Goal: Check status: Check status

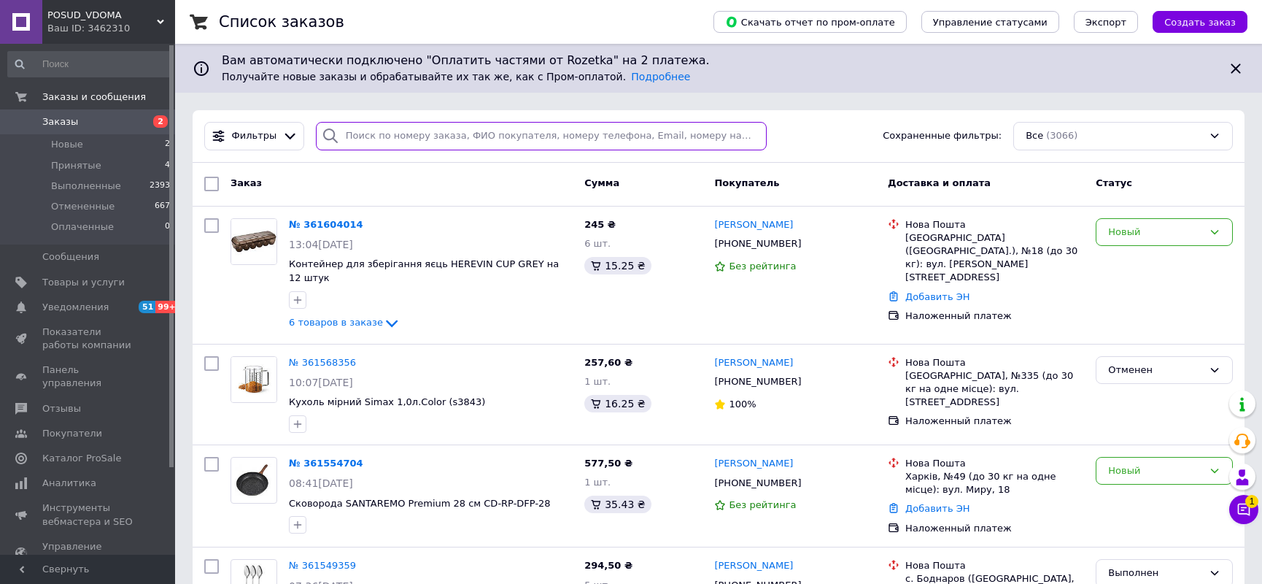
click at [433, 136] on input "search" at bounding box center [541, 136] width 451 height 28
paste input "361375015"
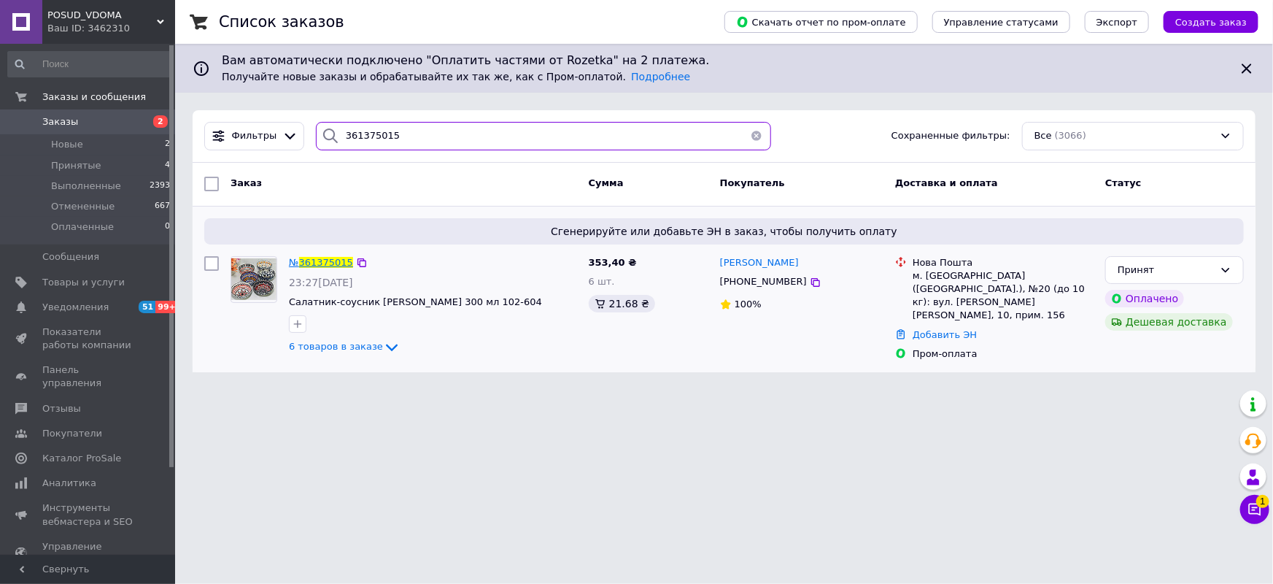
type input "361375015"
click at [333, 263] on span "361375015" at bounding box center [326, 262] width 54 height 11
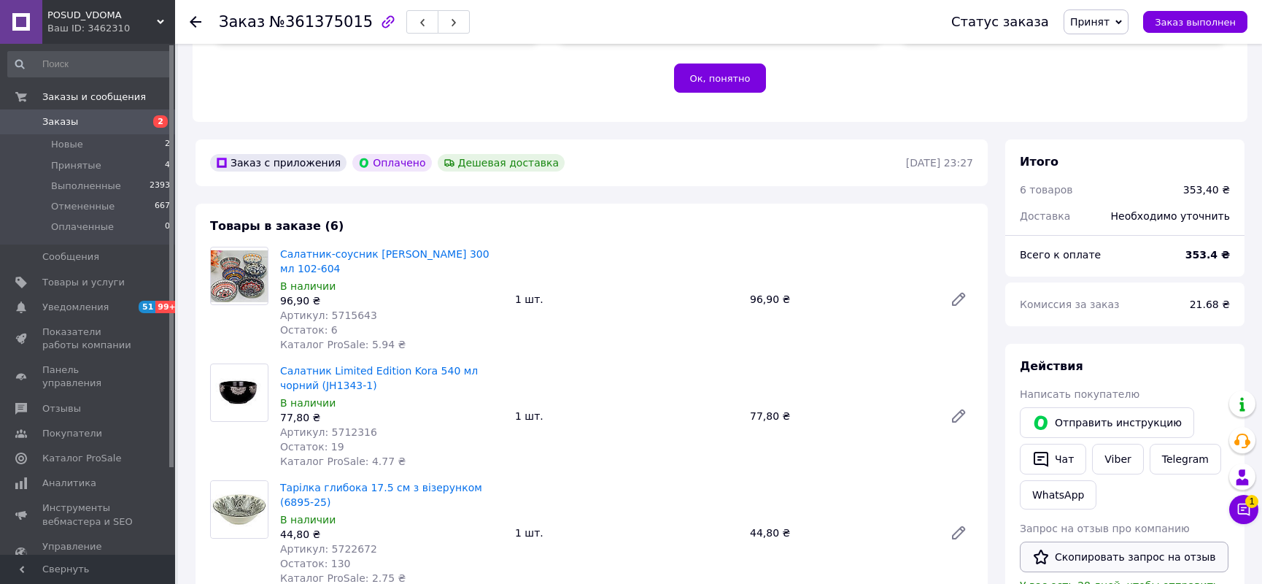
scroll to position [464, 0]
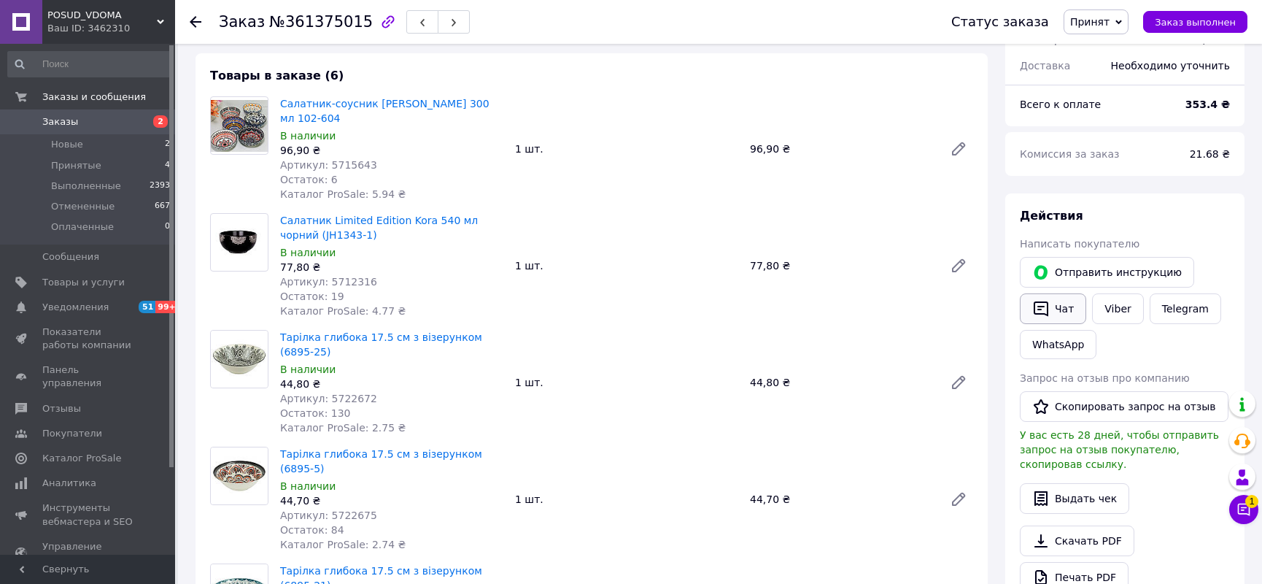
click at [1056, 294] on button "Чат" at bounding box center [1053, 308] width 66 height 31
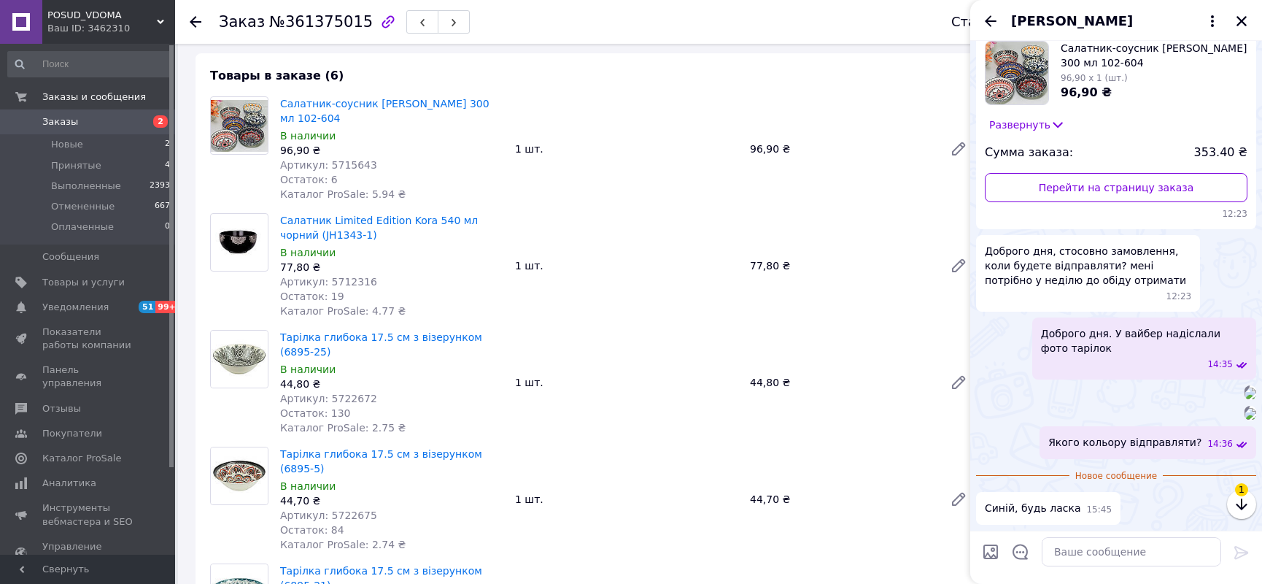
scroll to position [500, 0]
drag, startPoint x: 1056, startPoint y: 513, endPoint x: 1065, endPoint y: 556, distance: 44.1
click at [1065, 556] on textarea at bounding box center [1131, 551] width 179 height 29
type textarea "Добре"
click at [1242, 548] on icon at bounding box center [1241, 552] width 14 height 13
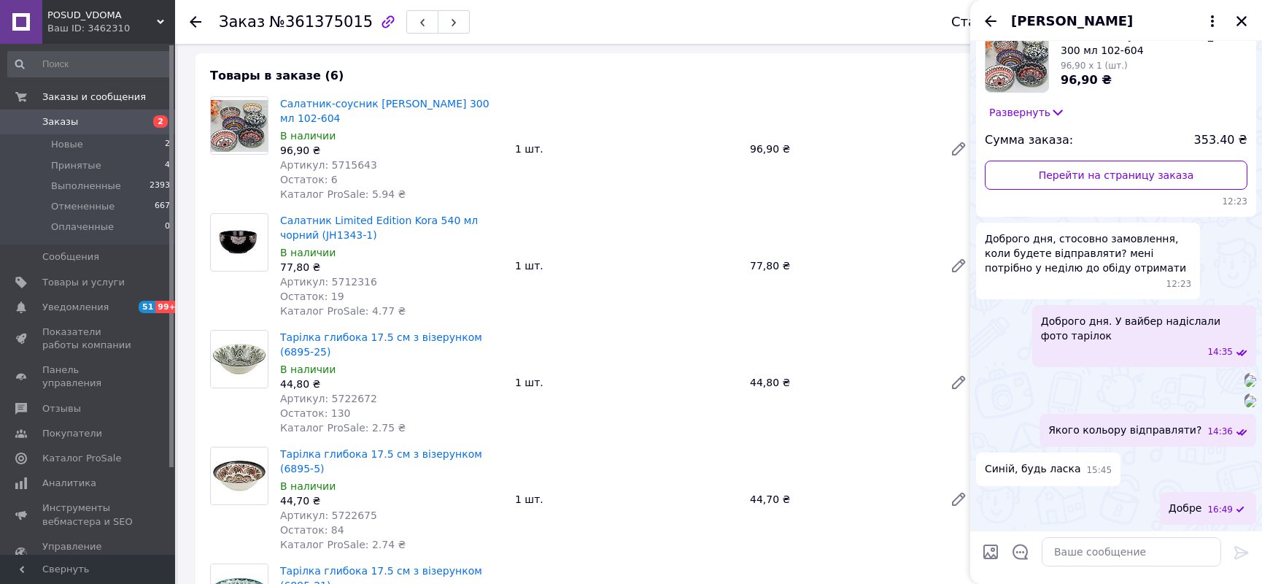
scroll to position [513, 0]
drag, startPoint x: 989, startPoint y: 21, endPoint x: 1123, endPoint y: 36, distance: 135.8
click at [990, 21] on icon "Назад" at bounding box center [991, 20] width 12 height 11
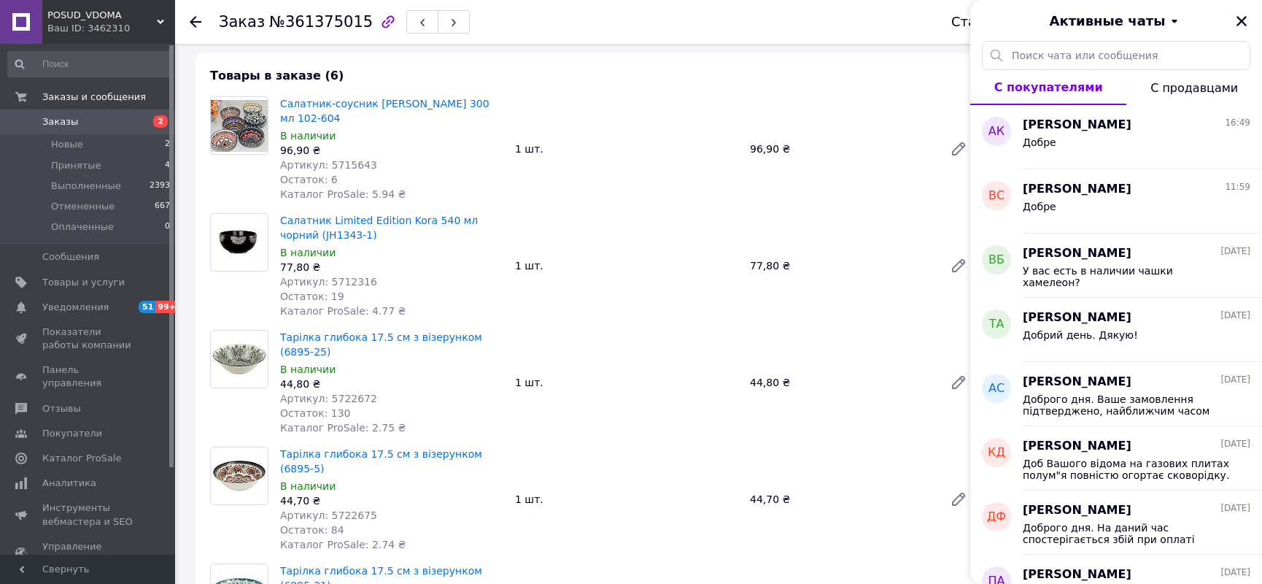
click at [1243, 22] on icon "Закрыть" at bounding box center [1242, 21] width 10 height 10
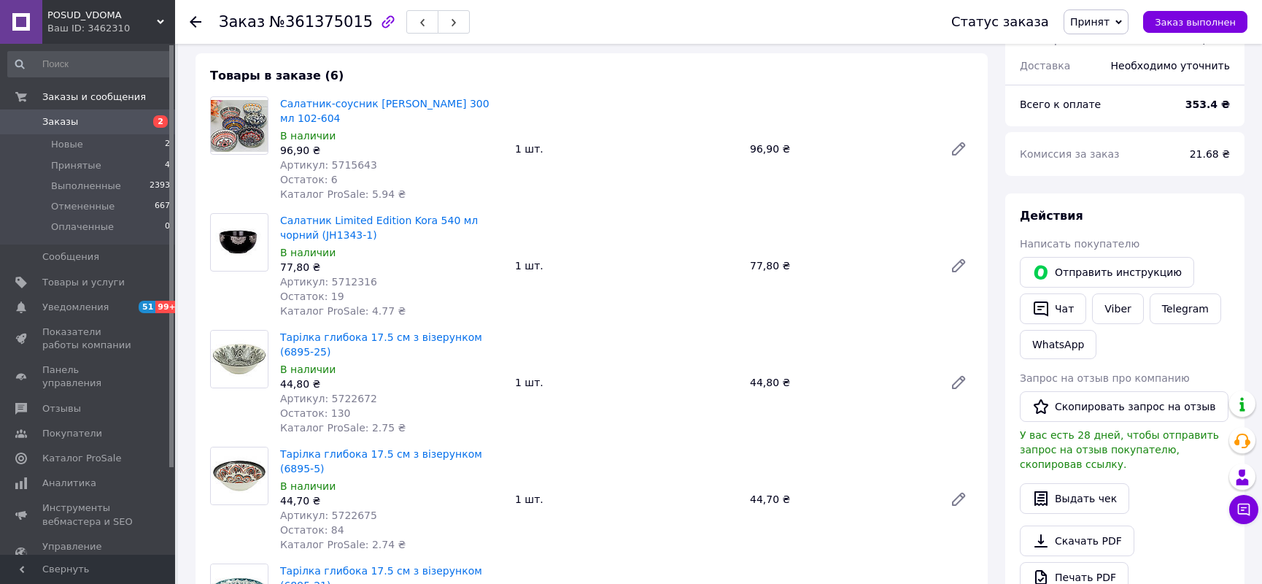
click at [198, 18] on icon at bounding box center [196, 22] width 12 height 12
